Goal: Task Accomplishment & Management: Manage account settings

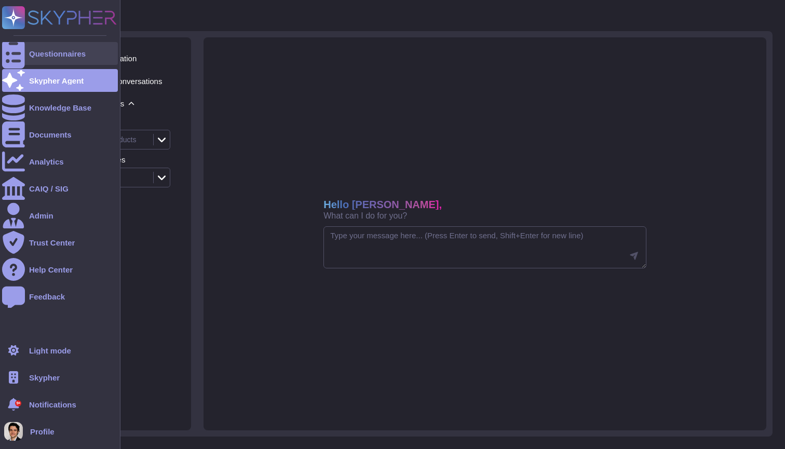
click at [15, 51] on icon at bounding box center [13, 53] width 23 height 31
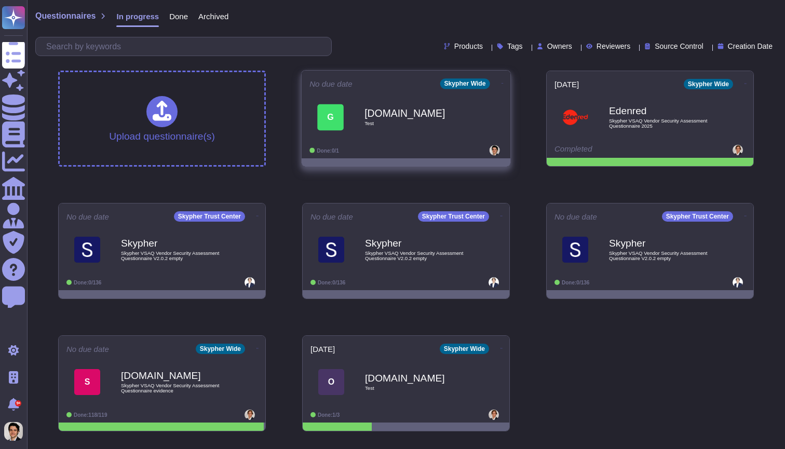
click at [501, 82] on icon at bounding box center [502, 83] width 2 height 3
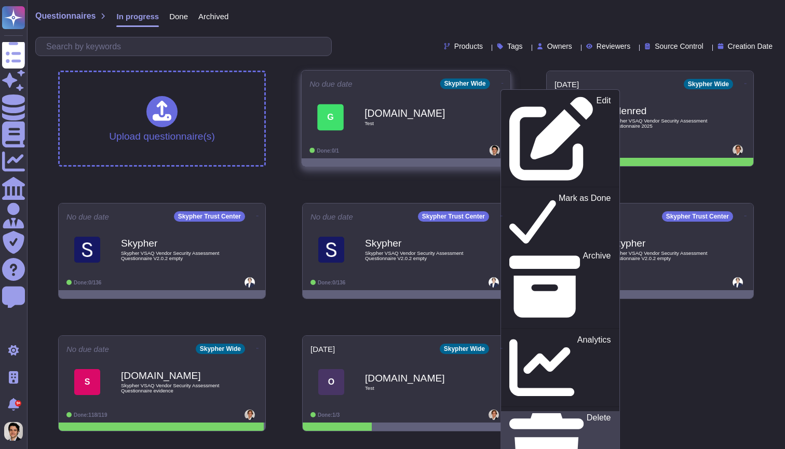
click at [586, 414] on p "Delete" at bounding box center [598, 456] width 24 height 85
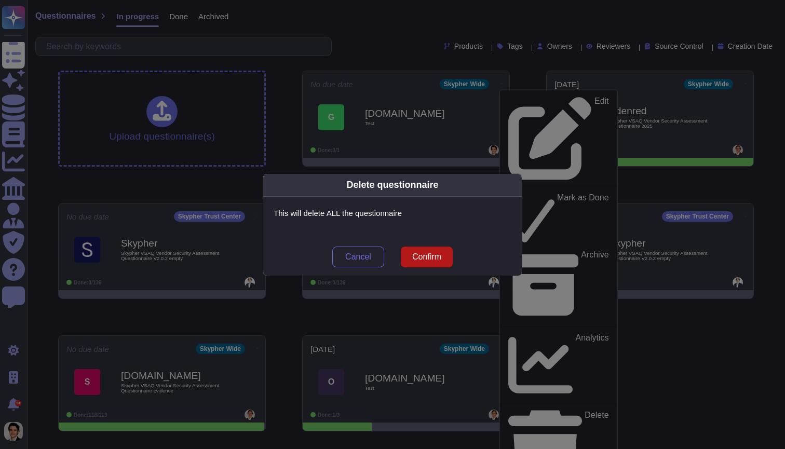
click at [428, 253] on span "Confirm" at bounding box center [426, 257] width 29 height 8
